Goal: Navigation & Orientation: Find specific page/section

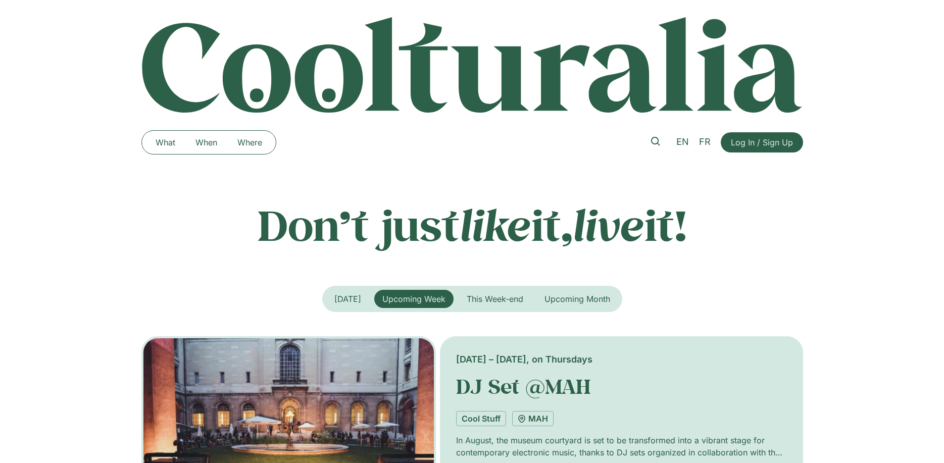
click at [440, 161] on div "What When Where What When Where EN FR Log In / Sign Up" at bounding box center [472, 143] width 662 height 58
click at [652, 138] on link at bounding box center [655, 141] width 23 height 23
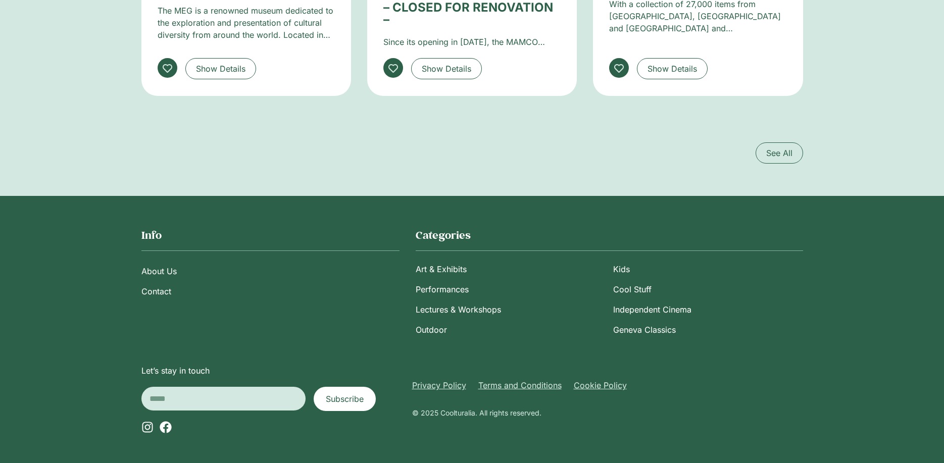
scroll to position [1693, 0]
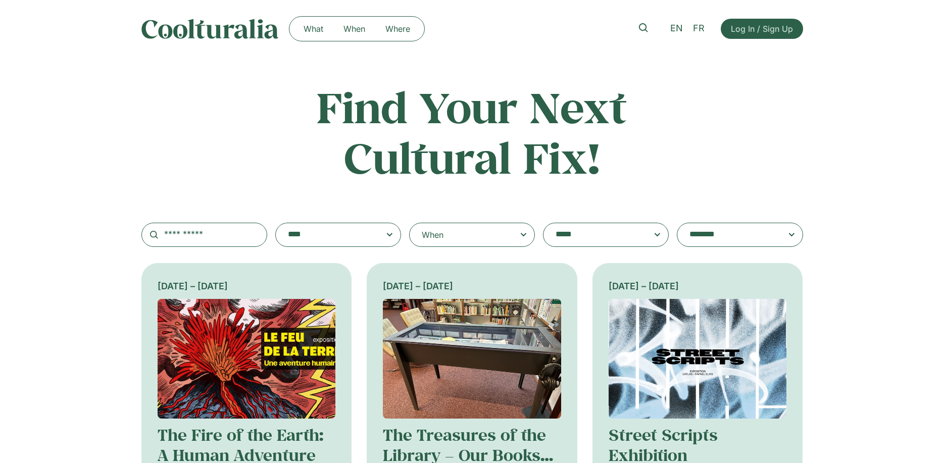
click at [184, 25] on img at bounding box center [209, 29] width 137 height 20
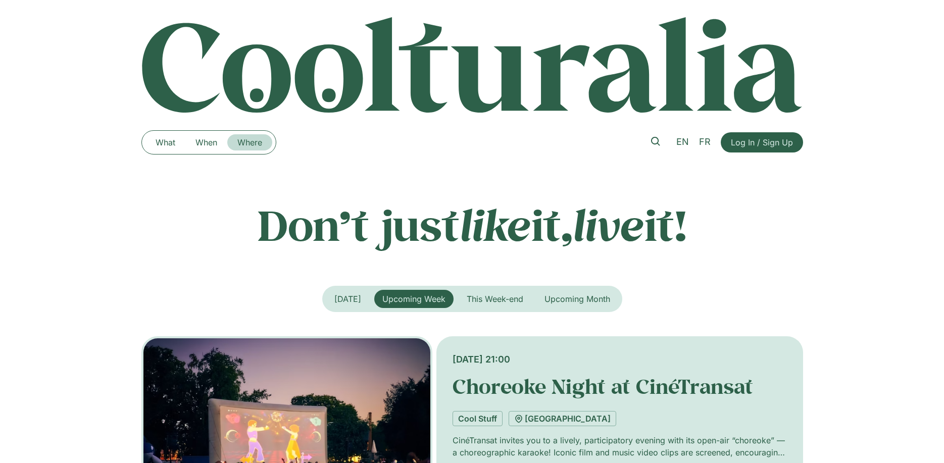
click at [253, 143] on link "Where" at bounding box center [249, 142] width 45 height 16
